Goal: Information Seeking & Learning: Check status

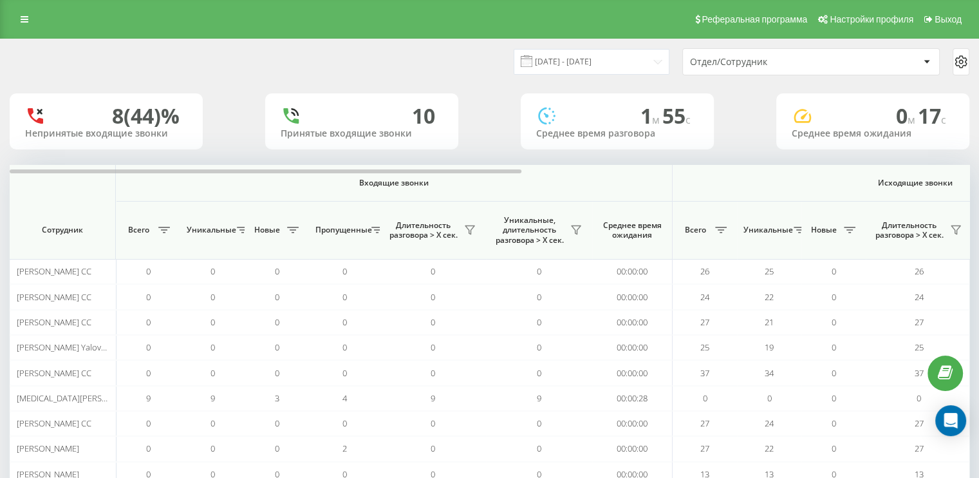
click at [799, 57] on div "Отдел/Сотрудник" at bounding box center [767, 62] width 154 height 11
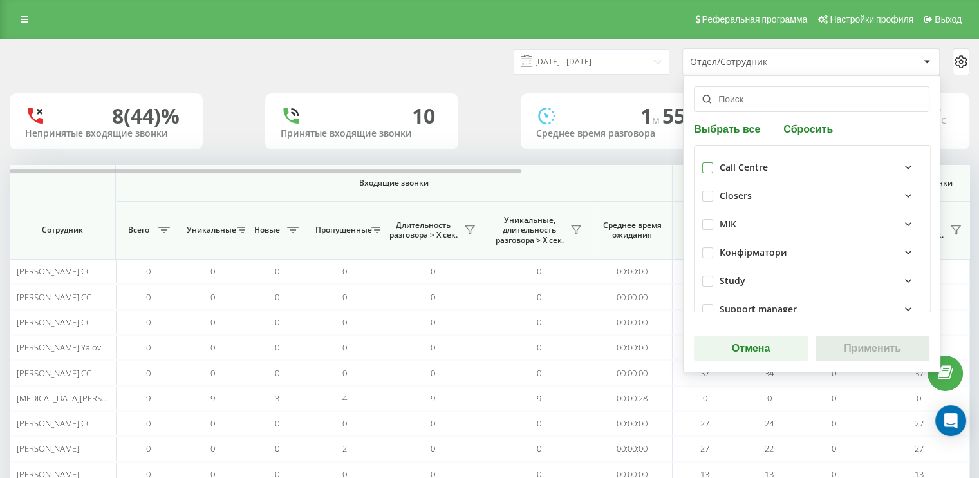
click at [702, 162] on label at bounding box center [707, 162] width 11 height 0
checkbox input "true"
click at [875, 347] on button "Применить" at bounding box center [873, 348] width 114 height 26
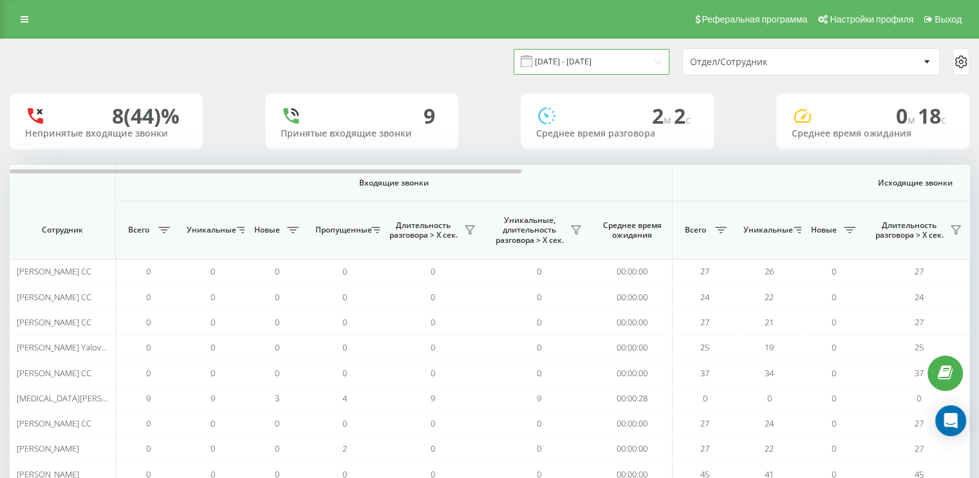
click at [654, 64] on input "[DATE] - [DATE]" at bounding box center [592, 61] width 156 height 25
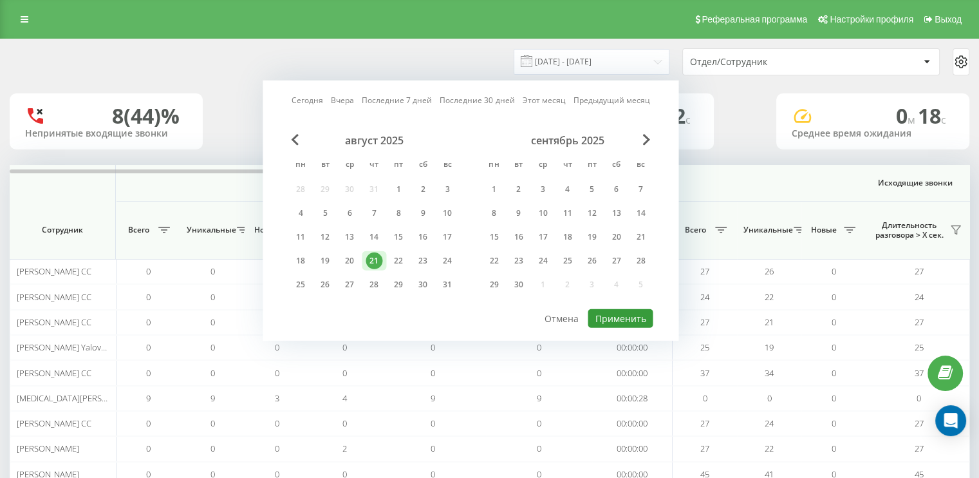
click at [625, 316] on button "Применить" at bounding box center [620, 318] width 65 height 19
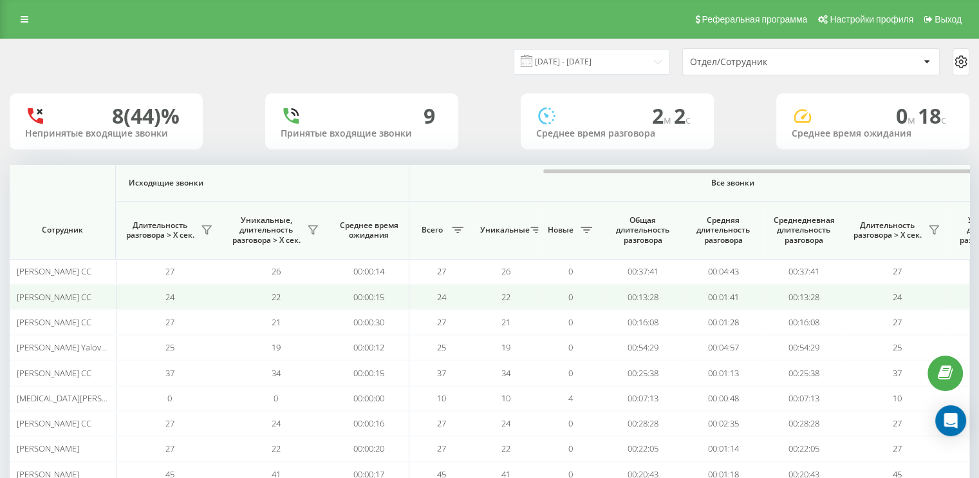
scroll to position [0, 836]
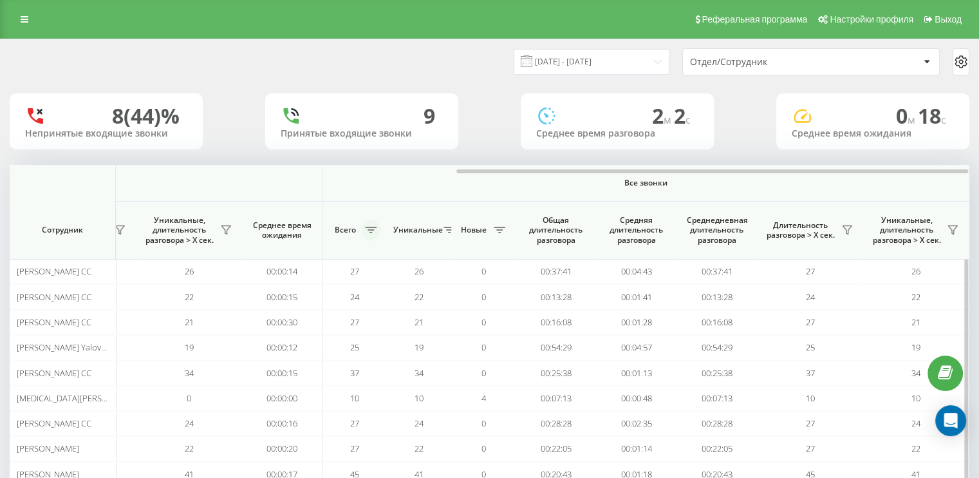
click at [368, 227] on icon at bounding box center [371, 230] width 12 height 6
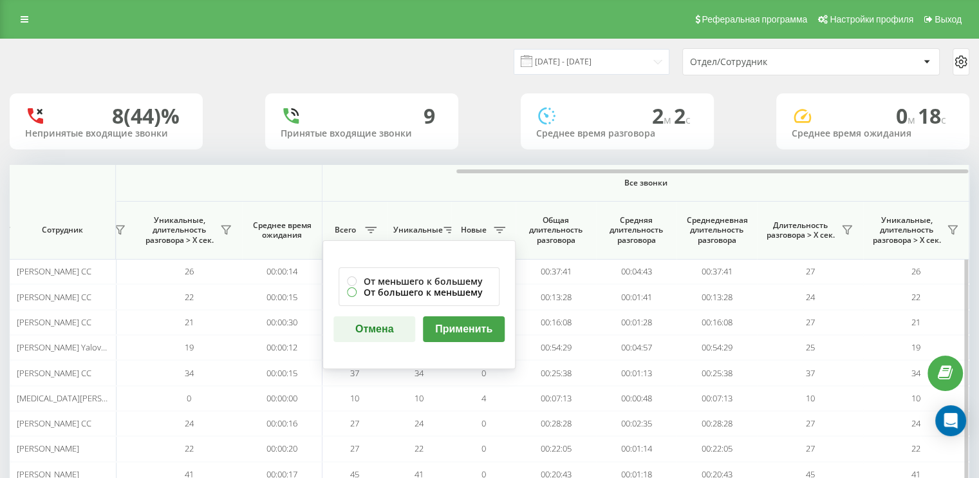
click at [353, 288] on label "От большего к меньшему" at bounding box center [419, 291] width 144 height 11
radio input "true"
click at [458, 324] on button "Применить" at bounding box center [464, 329] width 82 height 26
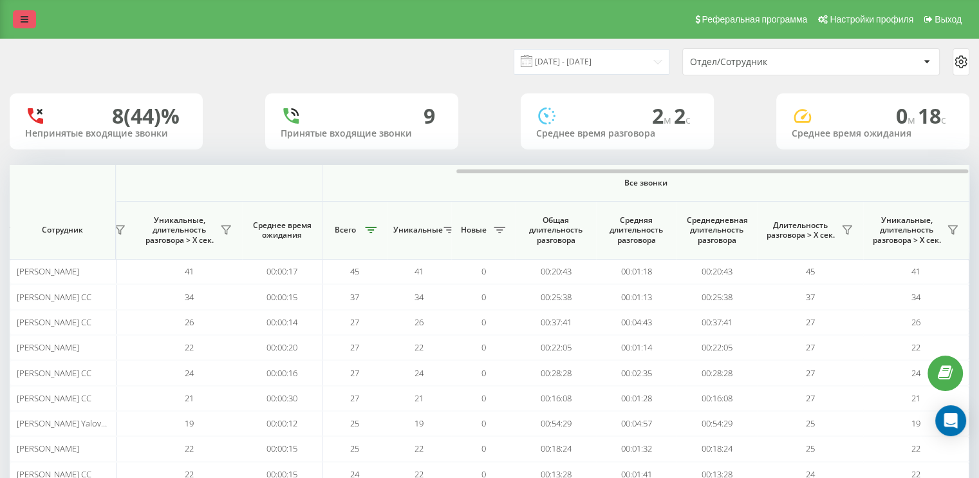
click at [31, 17] on link at bounding box center [24, 19] width 23 height 18
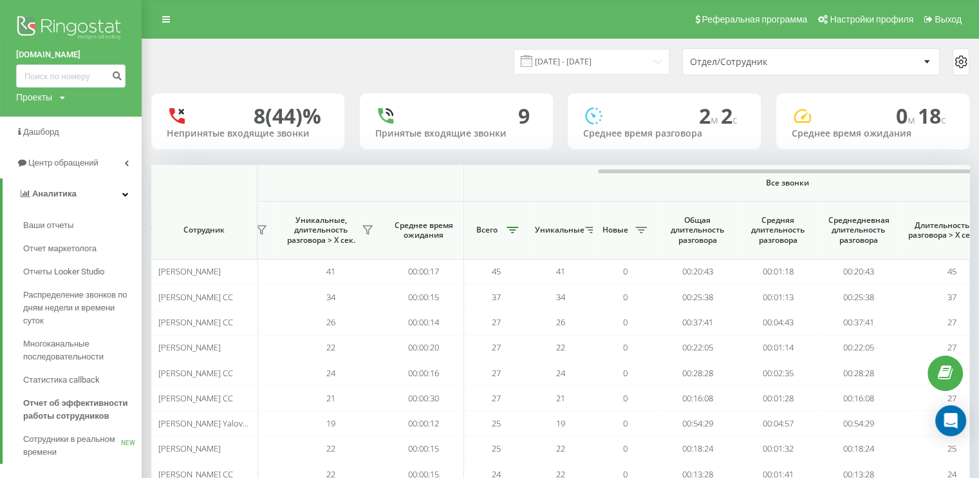
click at [92, 89] on div "[DOMAIN_NAME] Проекты [DOMAIN_NAME]" at bounding box center [71, 58] width 142 height 117
click at [93, 82] on input at bounding box center [70, 75] width 109 height 23
paste input "380971848426"
type input "380971848426"
click at [118, 76] on icon "submit" at bounding box center [116, 74] width 11 height 8
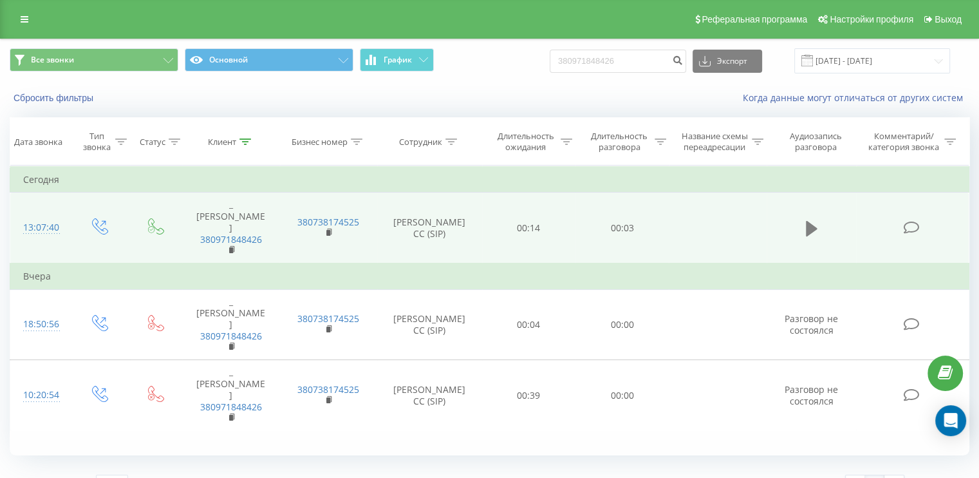
click at [814, 219] on icon at bounding box center [812, 228] width 12 height 18
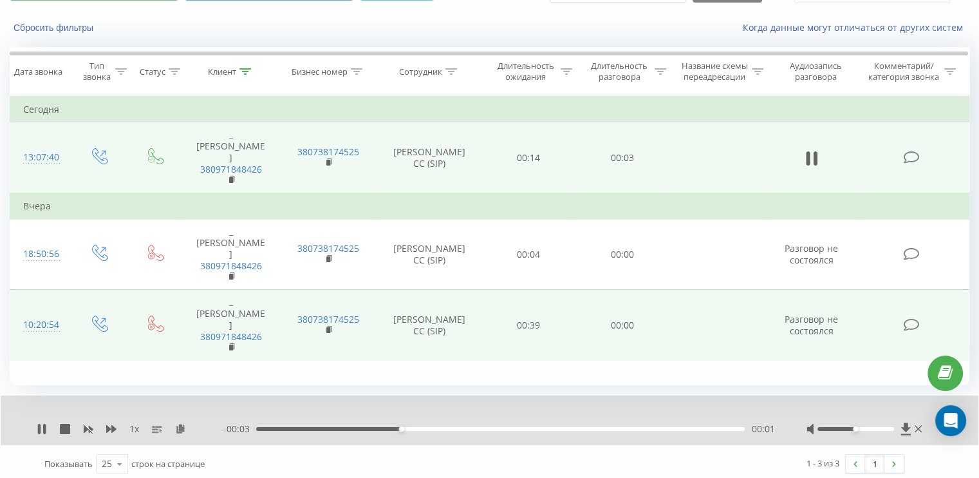
scroll to position [75, 0]
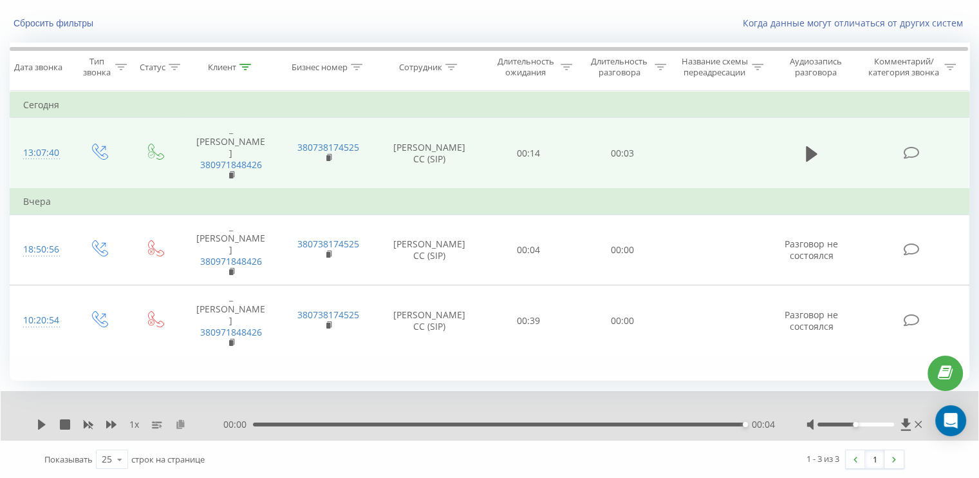
click at [183, 422] on icon at bounding box center [180, 423] width 11 height 9
